Goal: Use online tool/utility: Utilize a website feature to perform a specific function

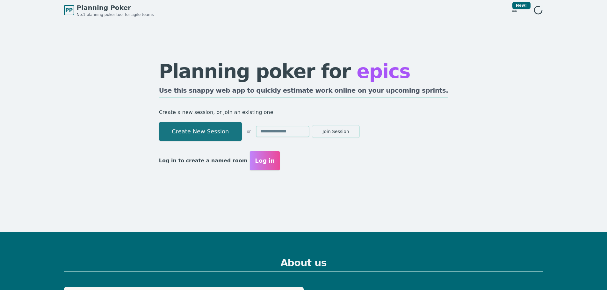
click at [220, 131] on button "Create New Session" at bounding box center [200, 131] width 83 height 19
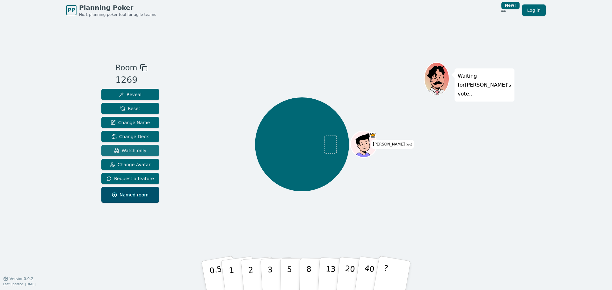
click at [128, 152] on span "Watch only" at bounding box center [130, 151] width 33 height 6
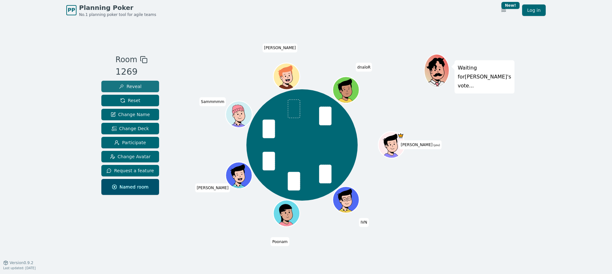
click at [143, 87] on button "Reveal" at bounding box center [130, 86] width 58 height 11
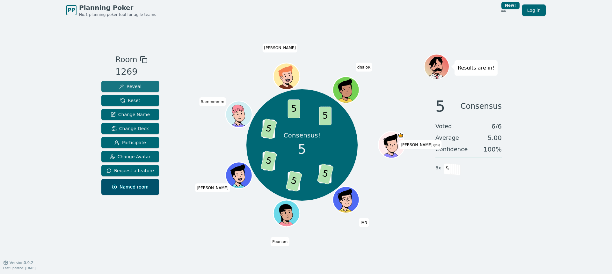
click at [141, 84] on button "Reveal" at bounding box center [130, 86] width 58 height 11
click at [138, 100] on button "Reset" at bounding box center [130, 100] width 58 height 11
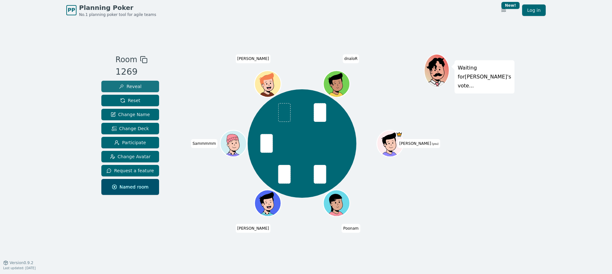
click at [128, 87] on span "Reveal" at bounding box center [130, 86] width 23 height 6
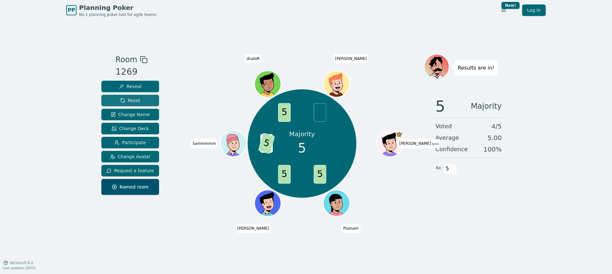
click at [137, 100] on span "Reset" at bounding box center [130, 100] width 20 height 6
click at [146, 100] on button "Reset" at bounding box center [130, 100] width 58 height 11
